Goal: Task Accomplishment & Management: Complete application form

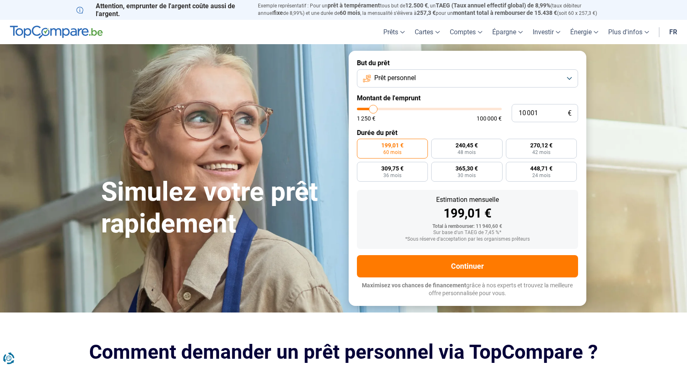
type input "10 250"
type input "10250"
type input "10 500"
type input "10500"
type input "11 000"
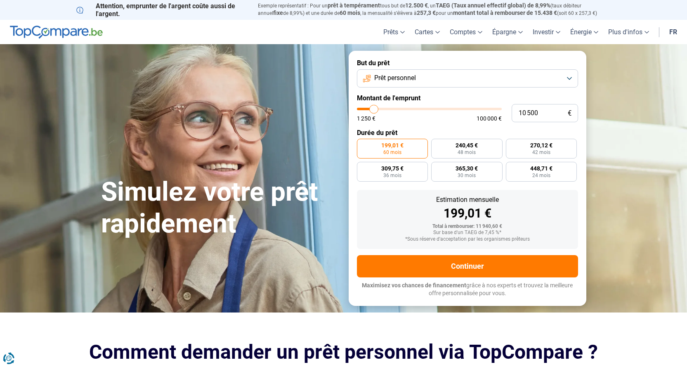
type input "11000"
type input "11 250"
type input "11250"
type input "11 000"
type input "11000"
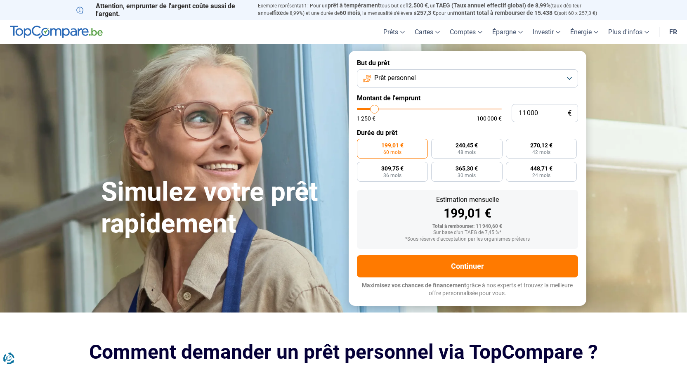
type input "10 250"
type input "10250"
type input "10 000"
type input "10000"
type input "9 750"
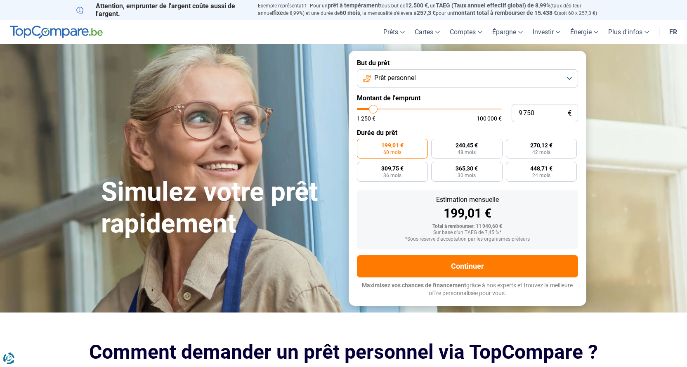
type input "9750"
type input "9 500"
type input "9500"
type input "8 750"
type input "8750"
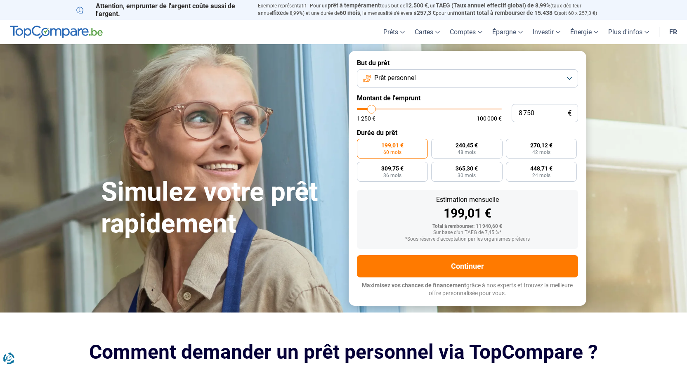
type input "8 500"
type input "8500"
type input "8 250"
type input "8250"
type input "7 500"
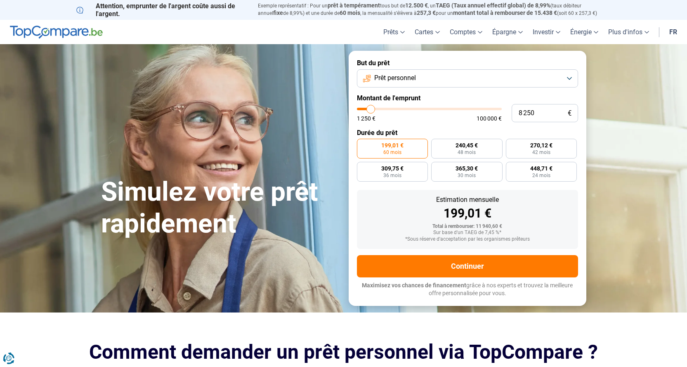
type input "7500"
type input "7 000"
type input "7000"
type input "6 750"
type input "6750"
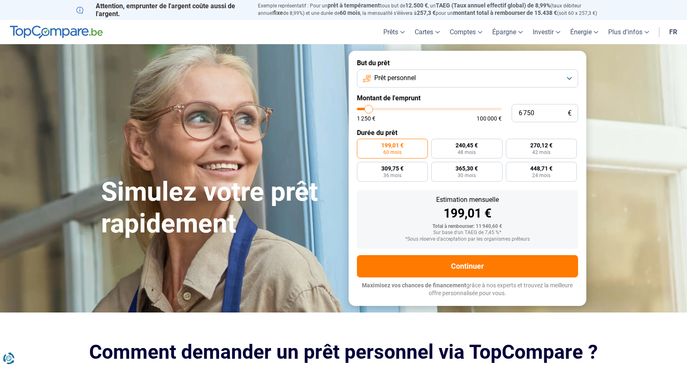
type input "6 500"
type input "6500"
type input "6 000"
type input "6000"
type input "5 500"
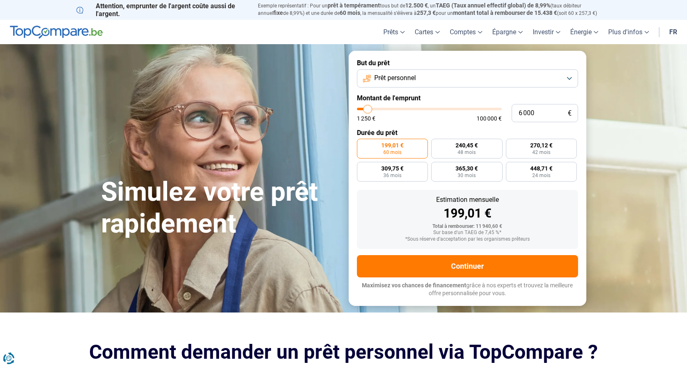
type input "5500"
type input "5 250"
type input "5250"
type input "5 000"
type input "5000"
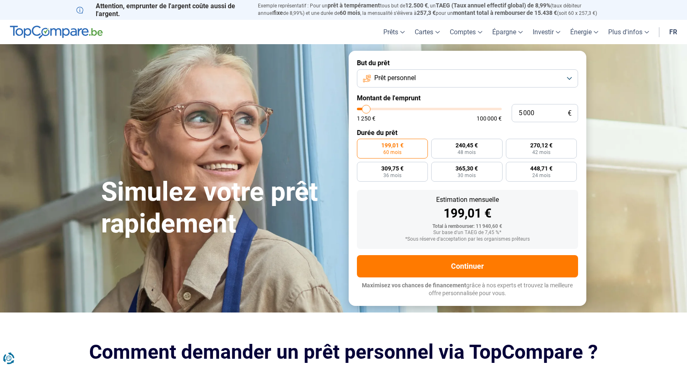
type input "4 000"
type input "4000"
type input "3 750"
type input "3750"
type input "3 500"
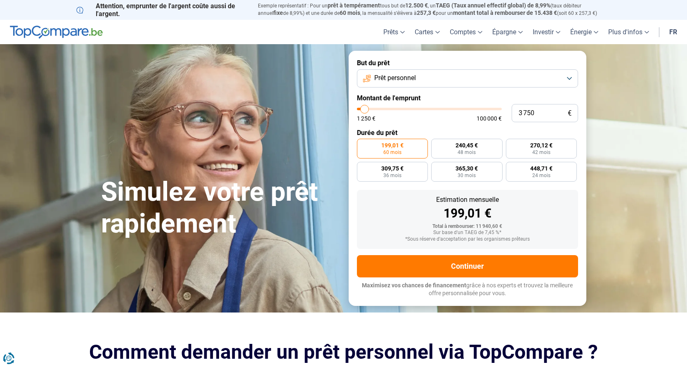
type input "3500"
type input "3 000"
type input "3000"
type input "2 750"
type input "2750"
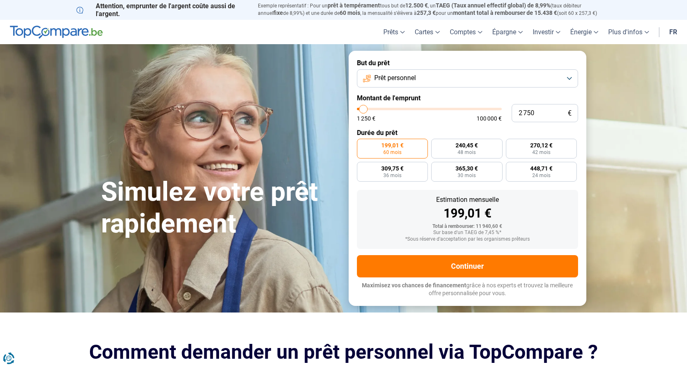
type input "2 500"
type input "2500"
type input "2 250"
type input "2250"
type input "2 000"
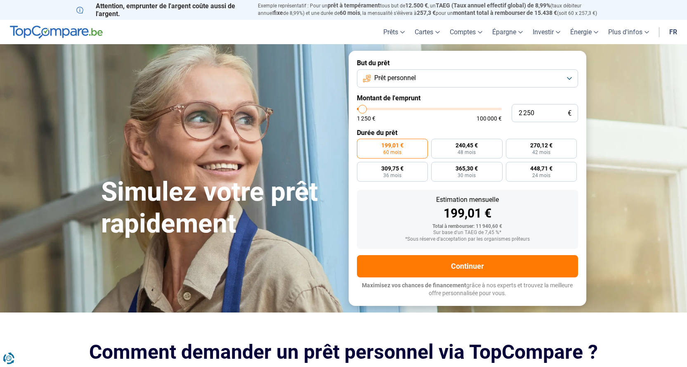
type input "2000"
type input "1 500"
type input "1500"
type input "1 250"
type input "1250"
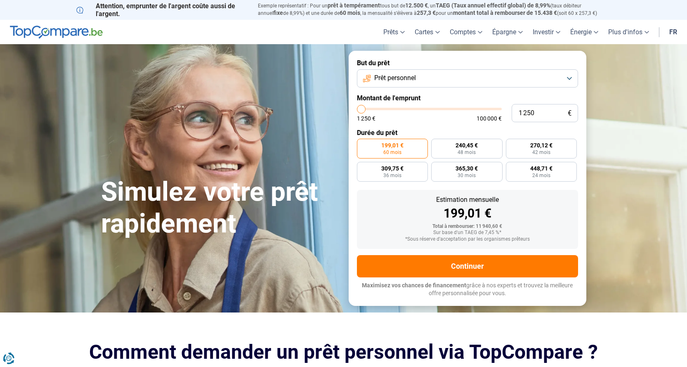
type input "1 500"
type input "1500"
type input "2 000"
type input "2000"
type input "2 250"
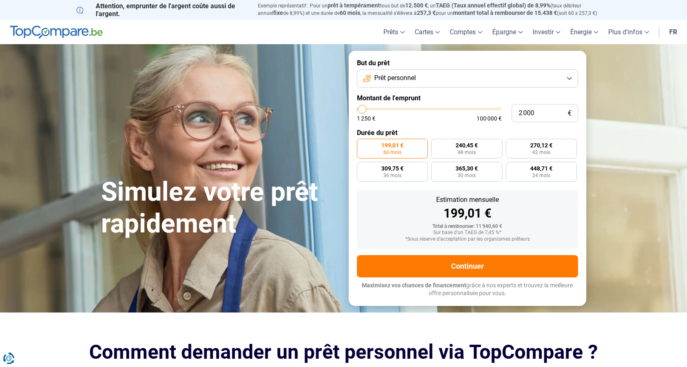
type input "2250"
type input "2 500"
type input "2500"
type input "2 750"
type input "2750"
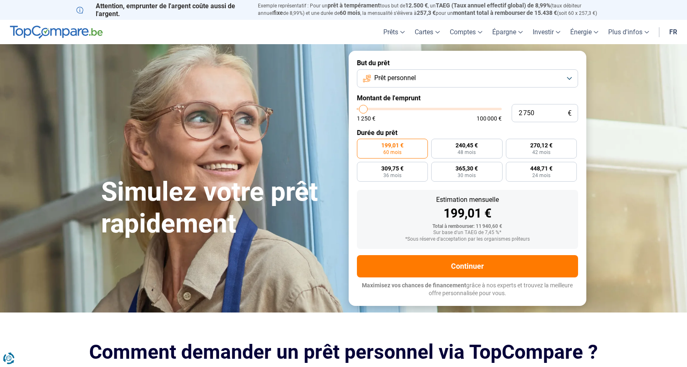
type input "3 000"
type input "3000"
type input "3 500"
drag, startPoint x: 373, startPoint y: 109, endPoint x: 364, endPoint y: 108, distance: 9.1
type input "3500"
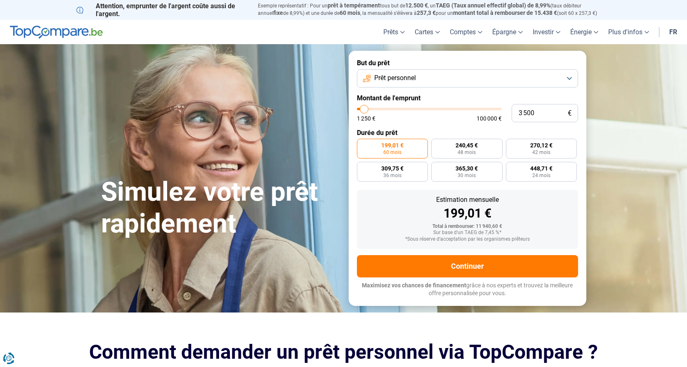
click at [364, 108] on input "range" at bounding box center [429, 109] width 145 height 2
radio input "true"
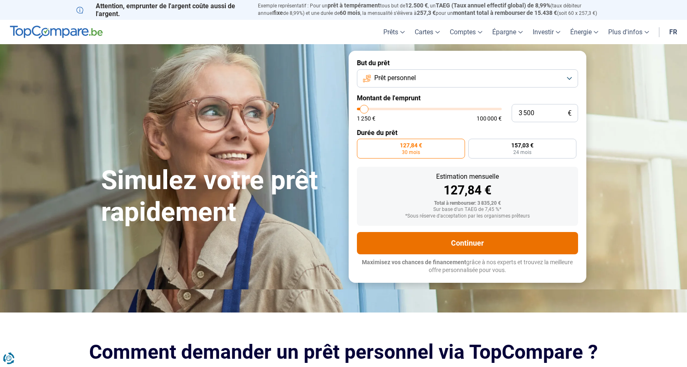
click at [462, 237] on button "Continuer" at bounding box center [467, 243] width 221 height 22
